Goal: Find specific page/section: Find specific page/section

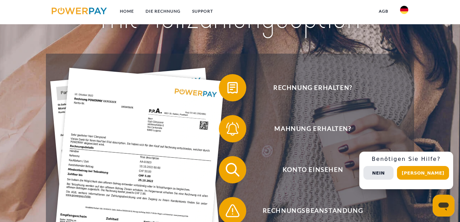
scroll to position [103, 0]
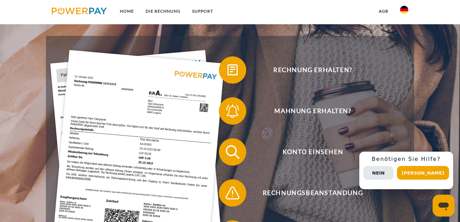
drag, startPoint x: 395, startPoint y: 174, endPoint x: 390, endPoint y: 215, distance: 41.4
click at [393, 174] on button "Nein" at bounding box center [378, 173] width 30 height 14
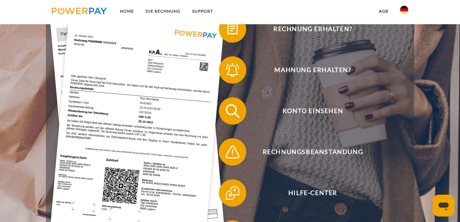
scroll to position [137, 0]
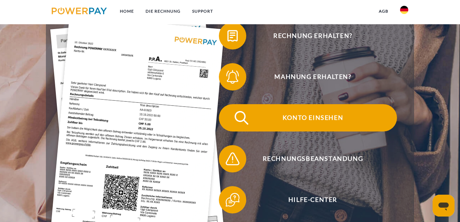
click at [346, 121] on span "Konto einsehen" at bounding box center [313, 117] width 168 height 27
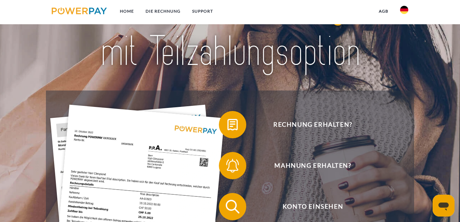
scroll to position [68, 0]
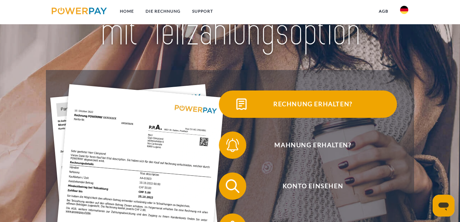
click at [323, 101] on span "Rechnung erhalten?" at bounding box center [313, 104] width 168 height 27
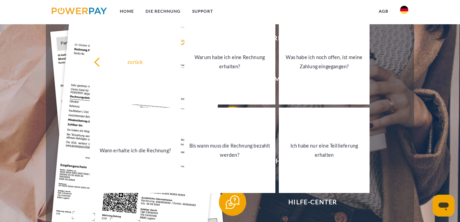
scroll to position [137, 0]
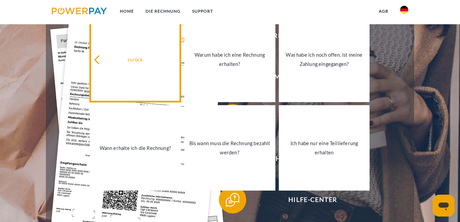
click at [135, 57] on div "zurück" at bounding box center [135, 59] width 83 height 9
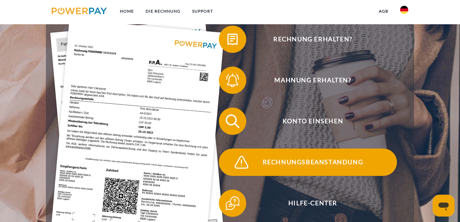
scroll to position [68, 0]
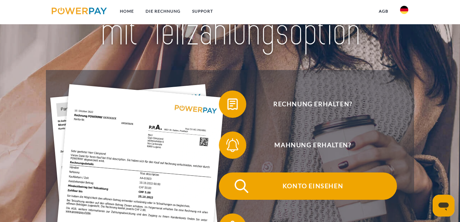
click at [306, 187] on span "Konto einsehen" at bounding box center [313, 186] width 168 height 27
